Goal: Information Seeking & Learning: Learn about a topic

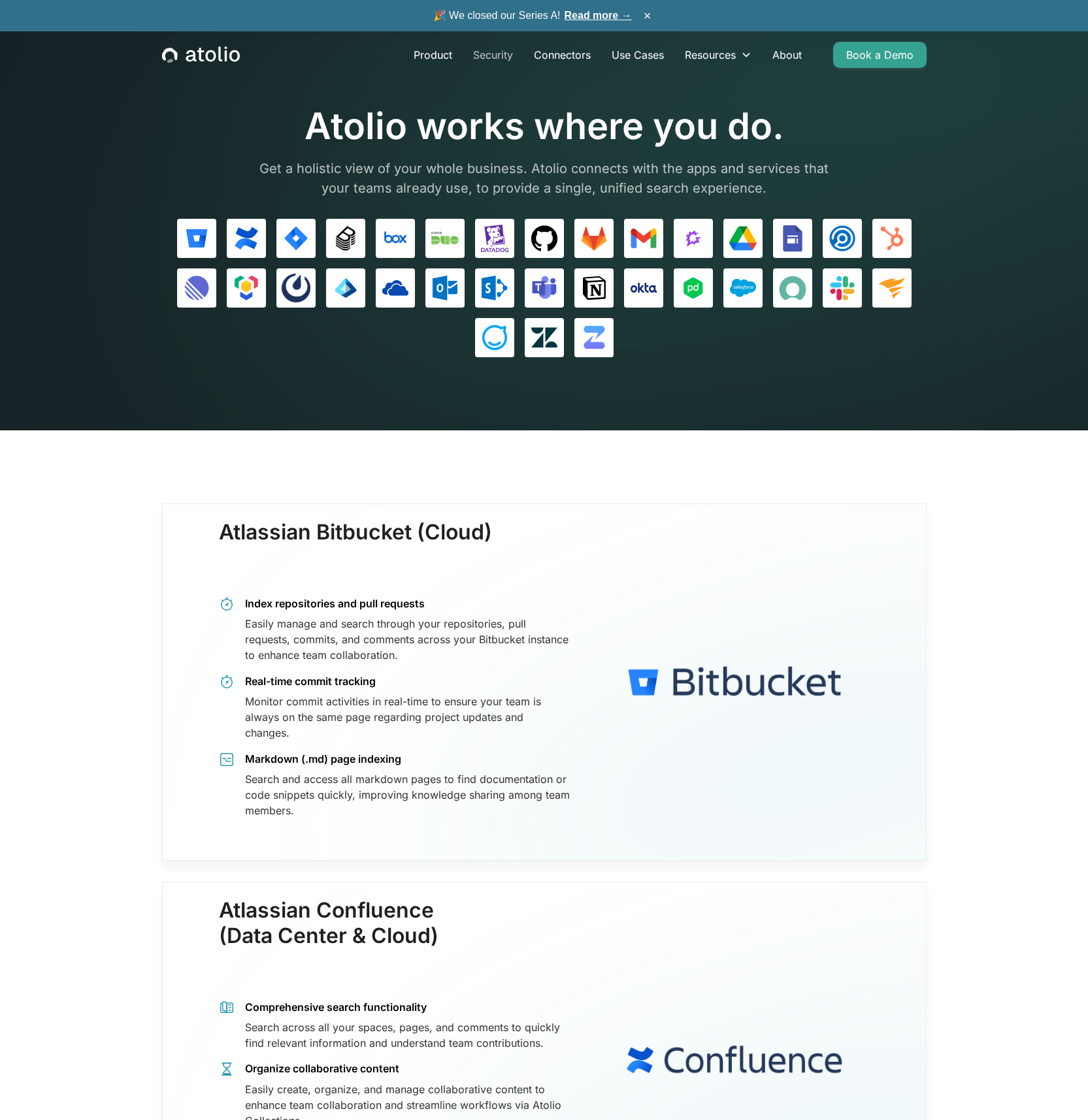
click at [484, 56] on link "Security" at bounding box center [493, 55] width 60 height 26
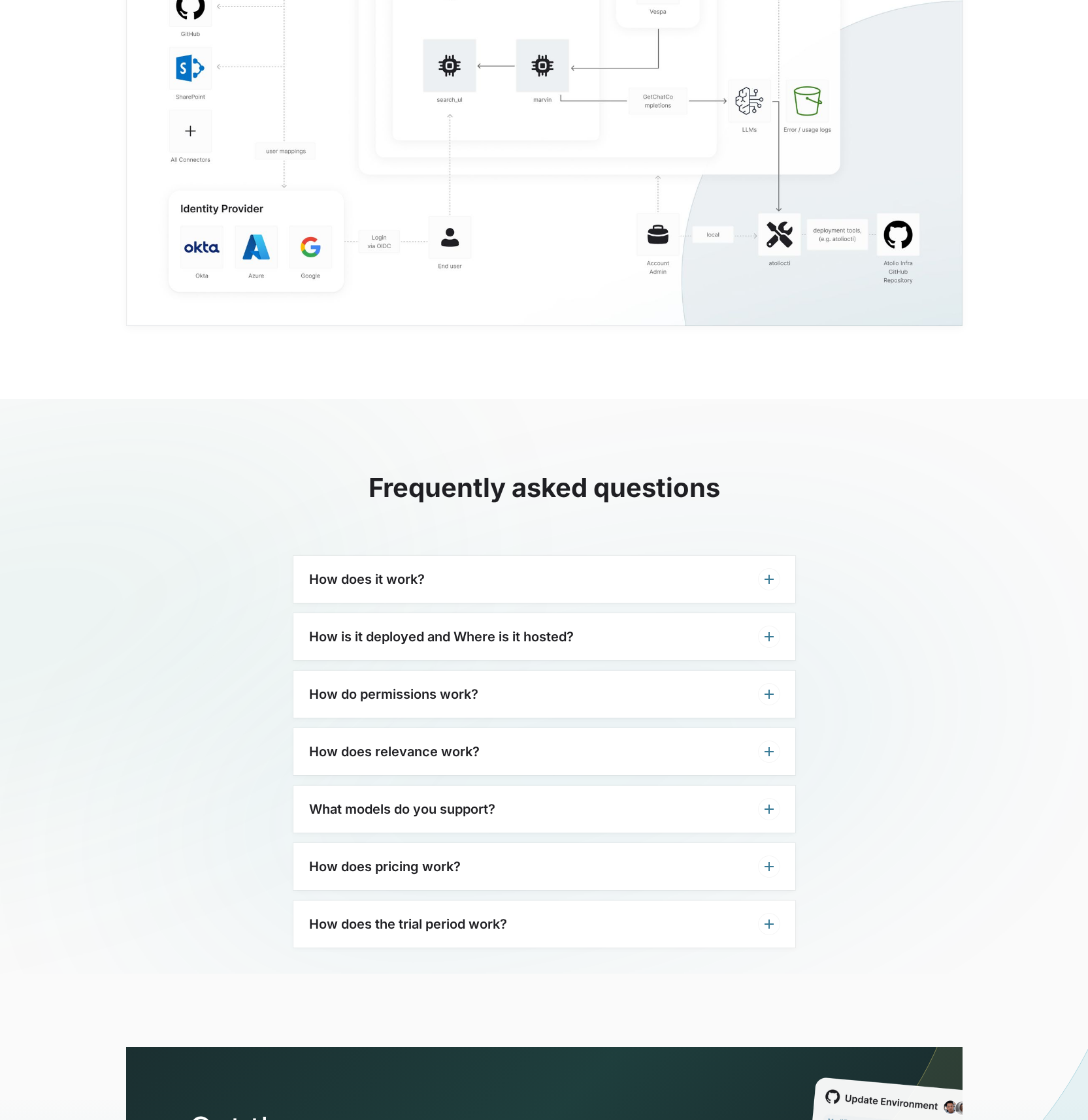
scroll to position [2878, 0]
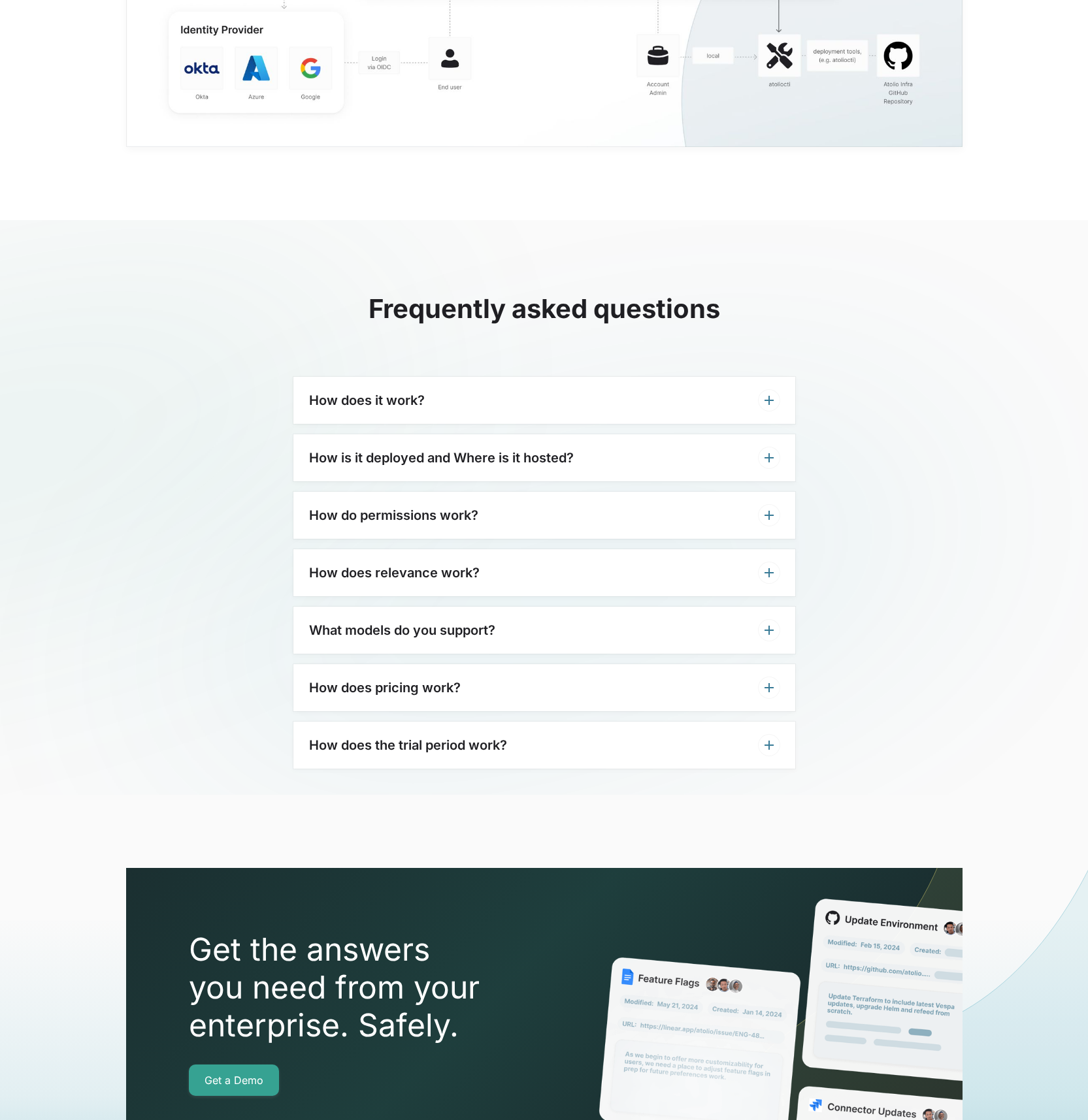
click at [717, 534] on div "How do permissions work?" at bounding box center [544, 515] width 502 height 47
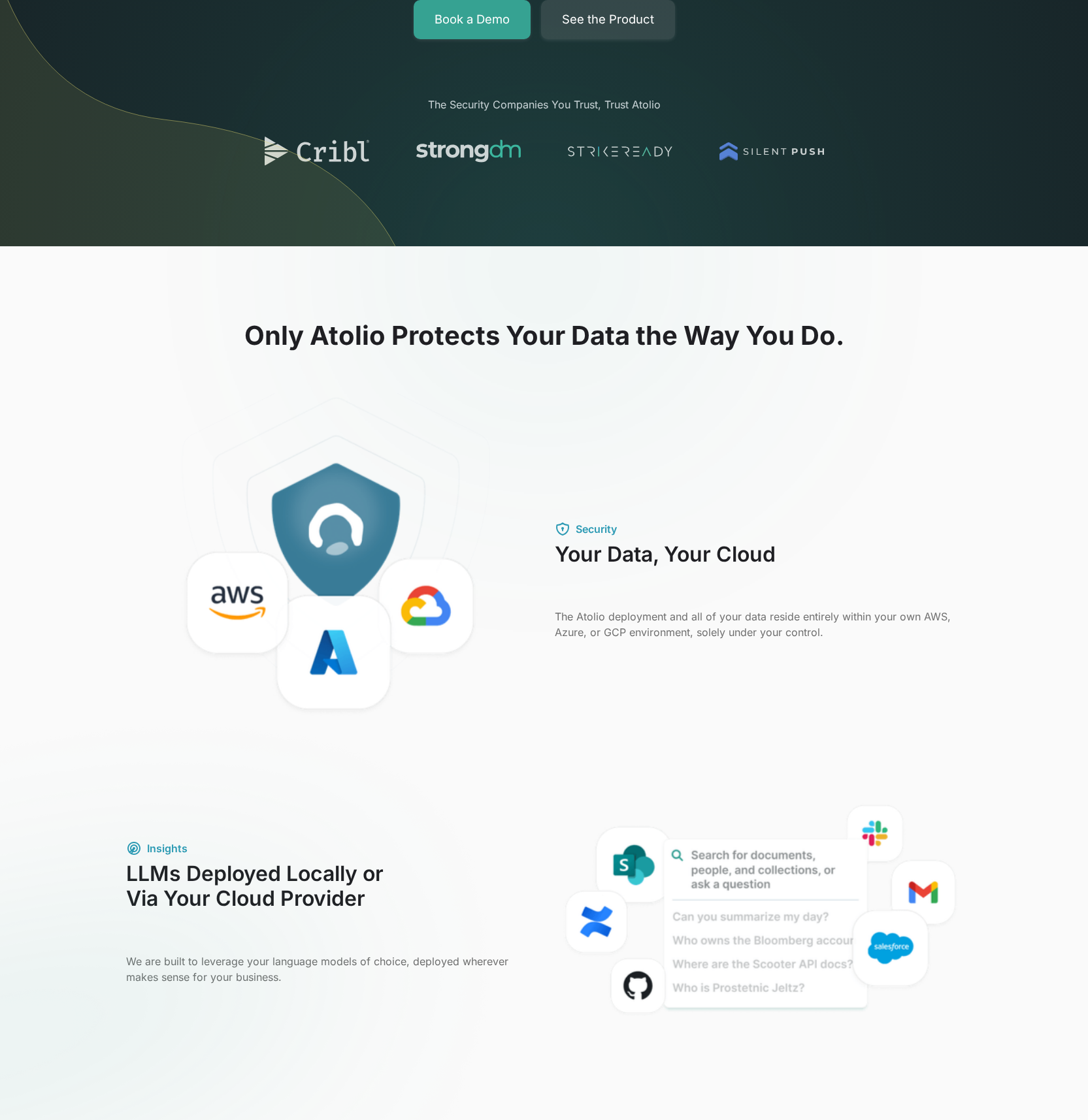
scroll to position [0, 0]
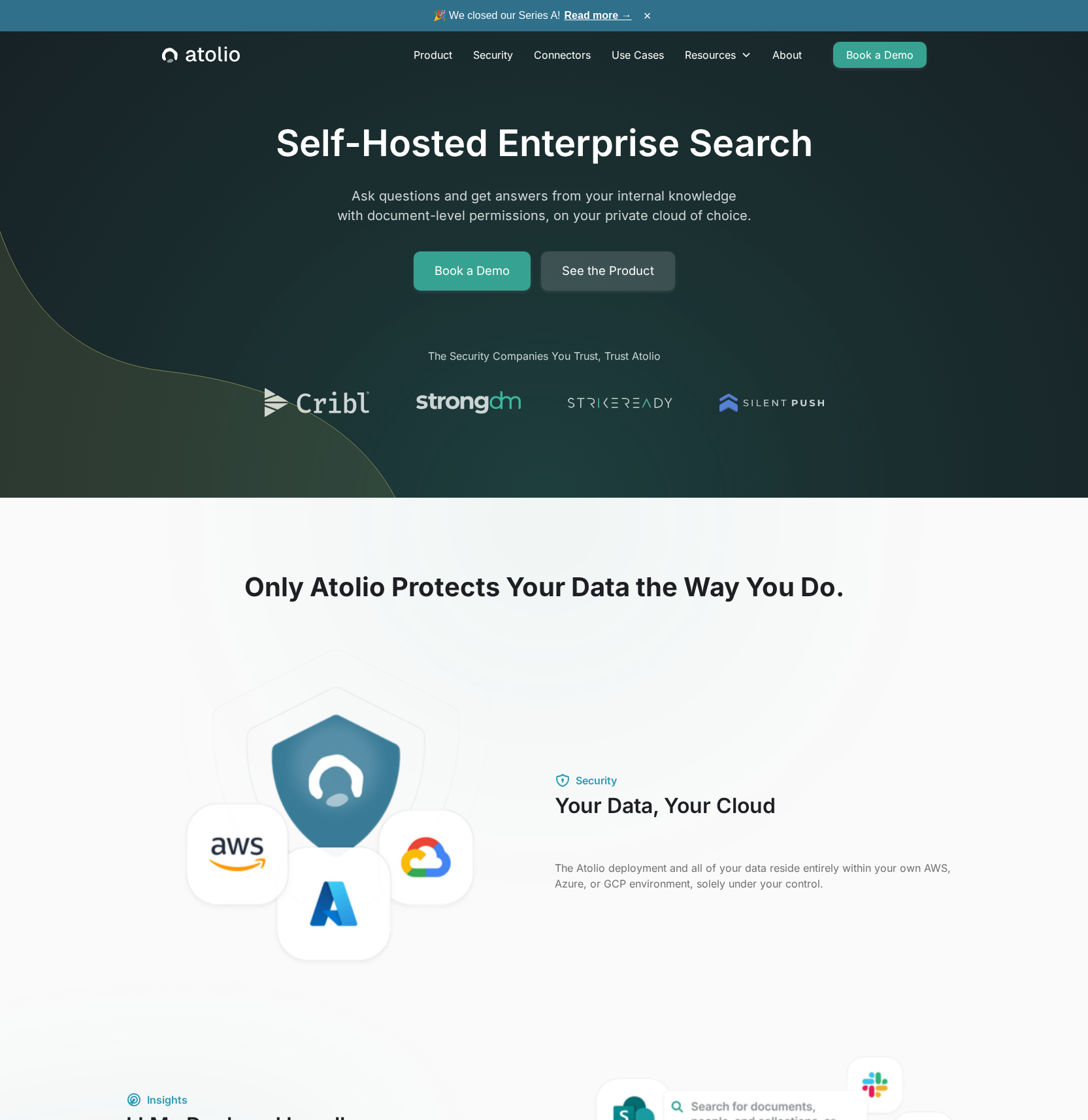
click at [641, 269] on link "See the Product" at bounding box center [608, 271] width 134 height 39
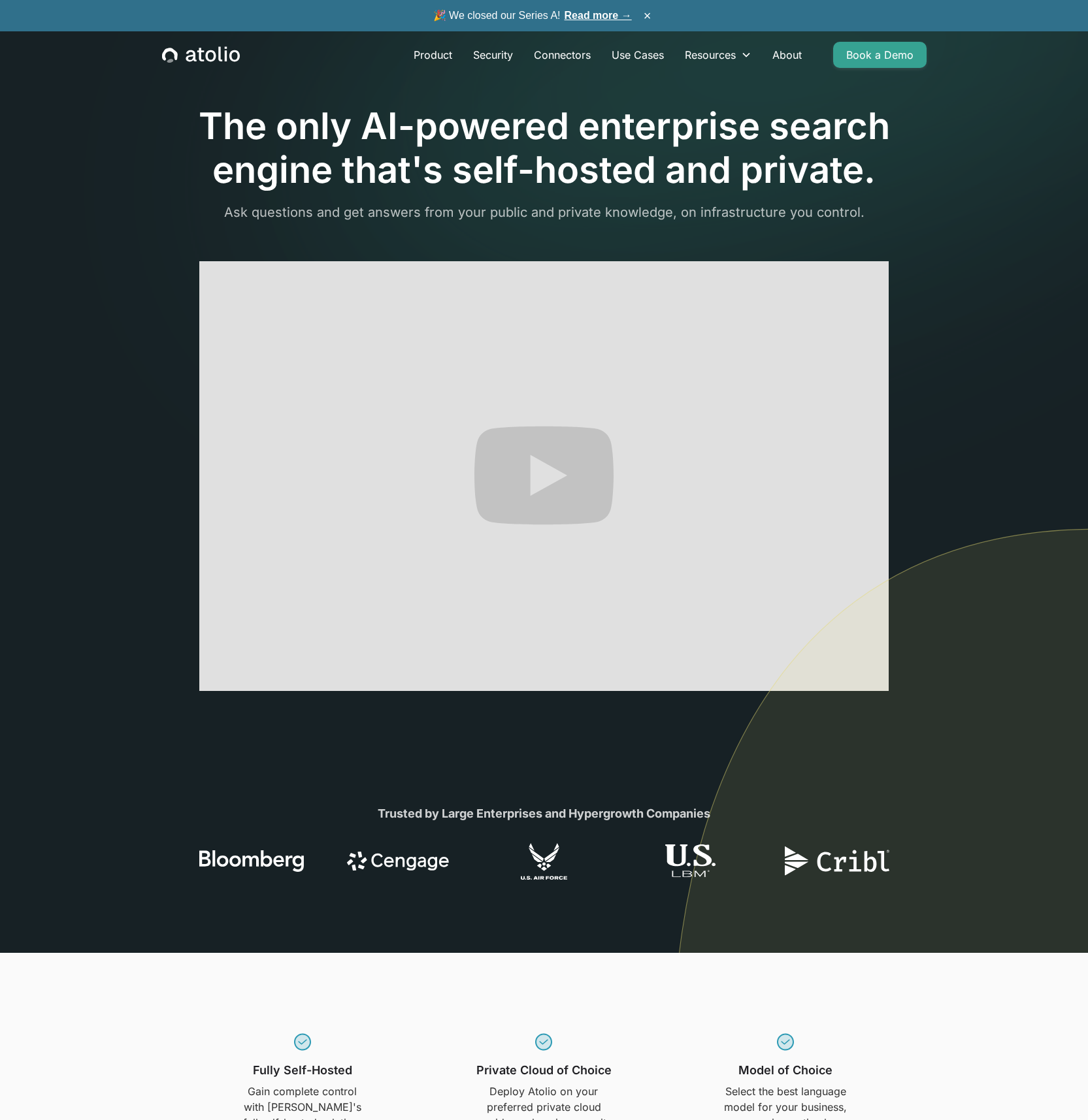
click at [973, 318] on section "The only AI-powered enterprise search engine that's self-hosted and private. As…" at bounding box center [544, 477] width 1088 height 953
